Goal: Information Seeking & Learning: Learn about a topic

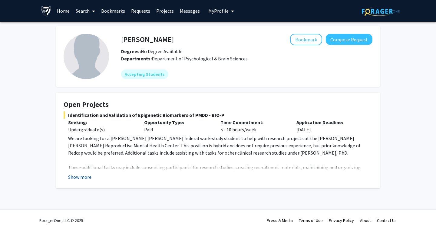
click at [84, 174] on button "Show more" at bounding box center [79, 177] width 23 height 7
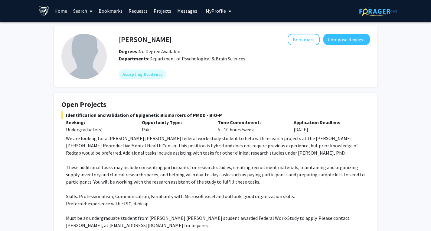
click at [165, 15] on link "Projects" at bounding box center [163, 10] width 24 height 21
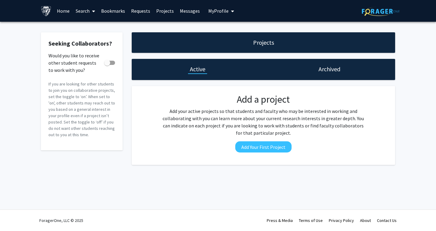
click at [61, 11] on link "Home" at bounding box center [63, 10] width 19 height 21
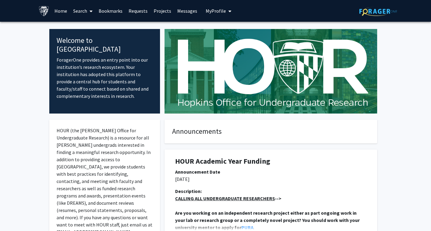
click at [367, 8] on img at bounding box center [378, 11] width 38 height 9
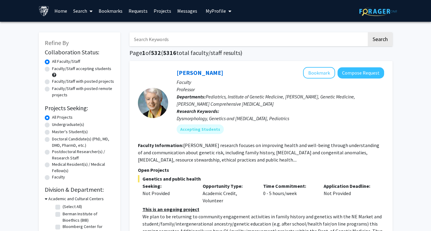
click at [63, 126] on label "Undergraduate(s)" at bounding box center [68, 125] width 32 height 6
click at [56, 126] on input "Undergraduate(s)" at bounding box center [54, 124] width 4 height 4
radio input "true"
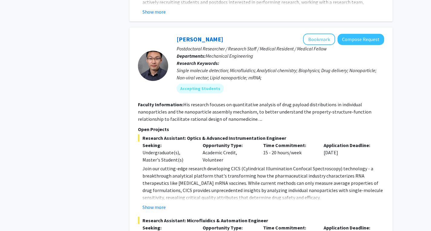
scroll to position [723, 0]
click at [162, 204] on button "Show more" at bounding box center [153, 207] width 23 height 7
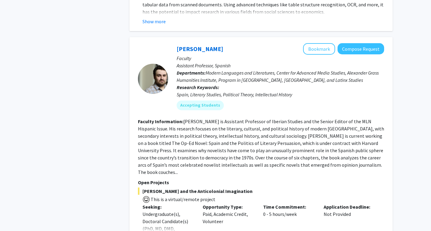
scroll to position [1542, 0]
